Goal: Check status: Check status

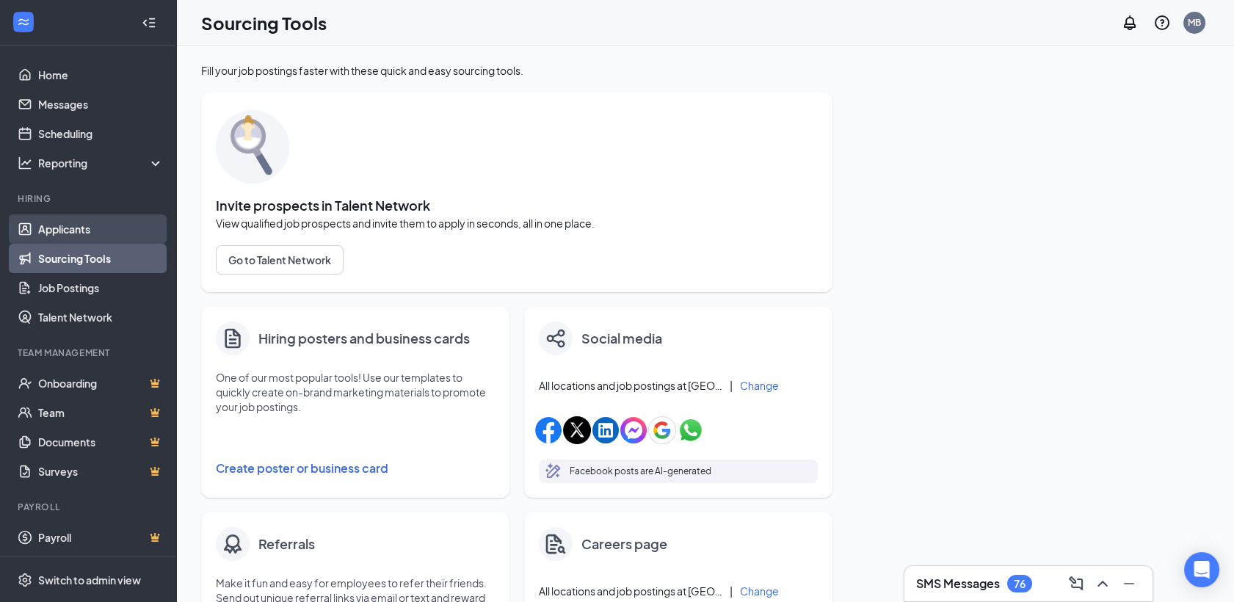
click at [65, 222] on link "Applicants" at bounding box center [101, 228] width 126 height 29
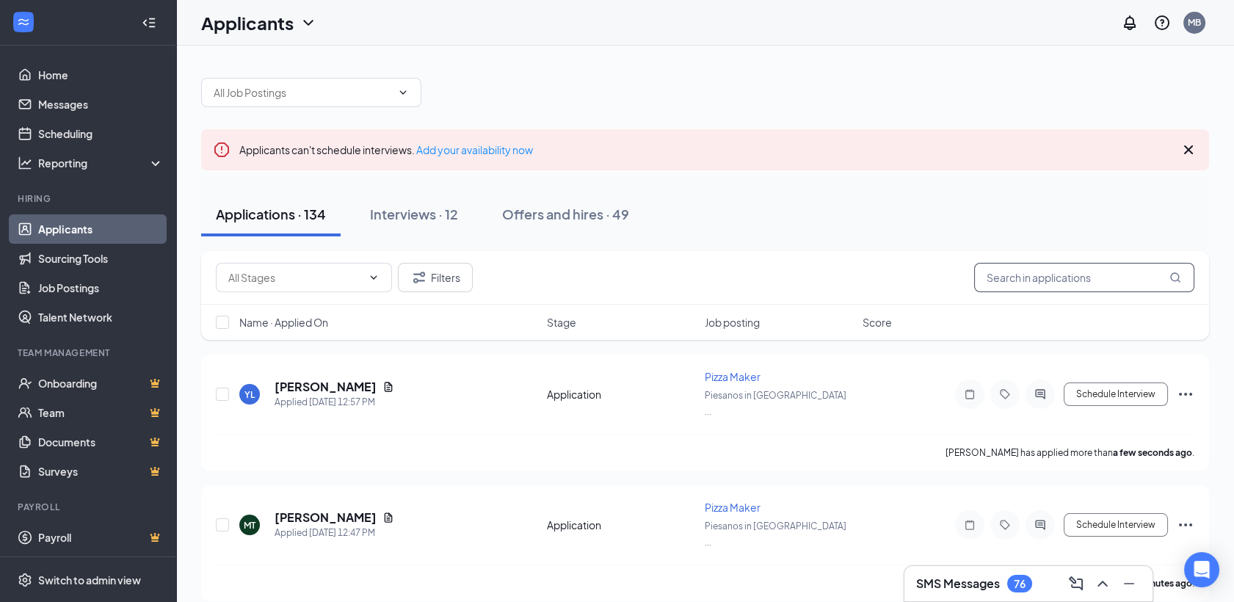
click at [1065, 284] on input "text" at bounding box center [1084, 277] width 220 height 29
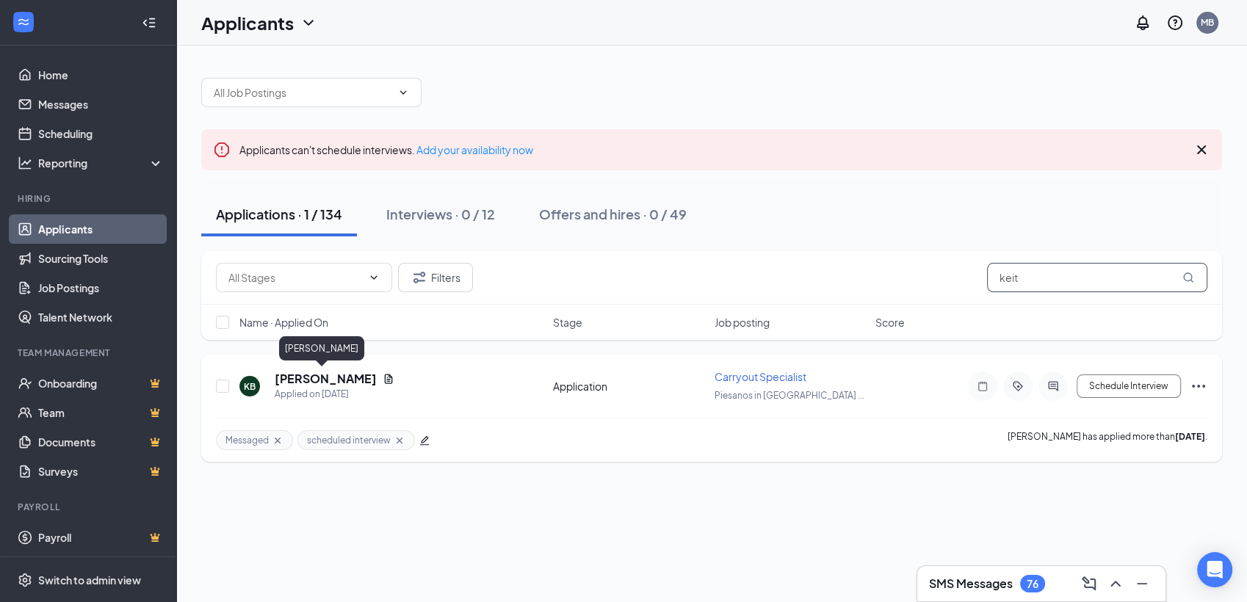
type input "keit"
drag, startPoint x: 323, startPoint y: 383, endPoint x: 294, endPoint y: 380, distance: 29.5
click at [294, 380] on h5 "[PERSON_NAME]" at bounding box center [326, 379] width 102 height 16
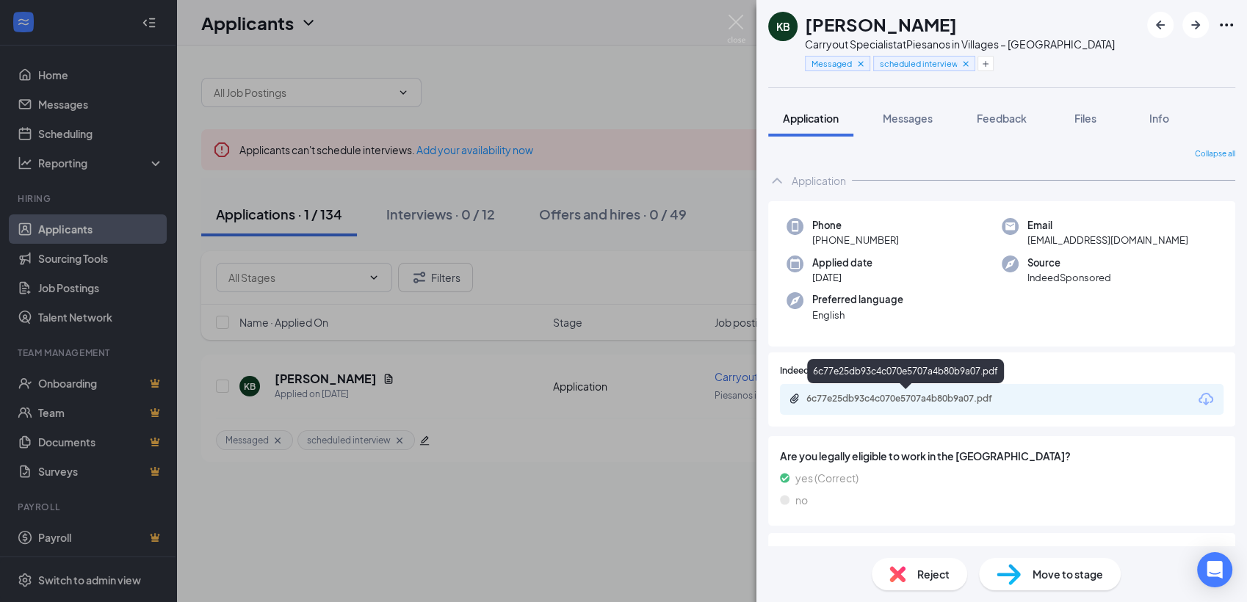
click at [841, 405] on div "6c77e25db93c4c070e5707a4b80b9a07.pdf" at bounding box center [908, 400] width 238 height 14
